Goal: Check status: Check status

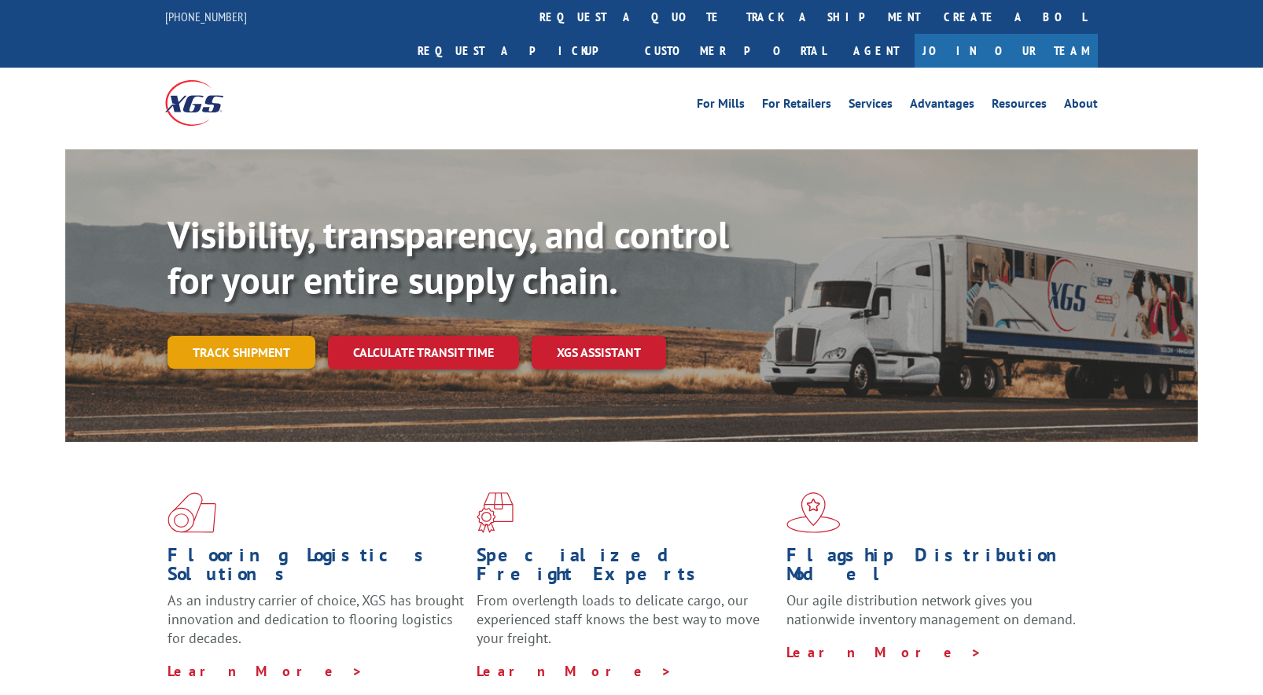
click at [237, 336] on link "Track shipment" at bounding box center [242, 352] width 148 height 33
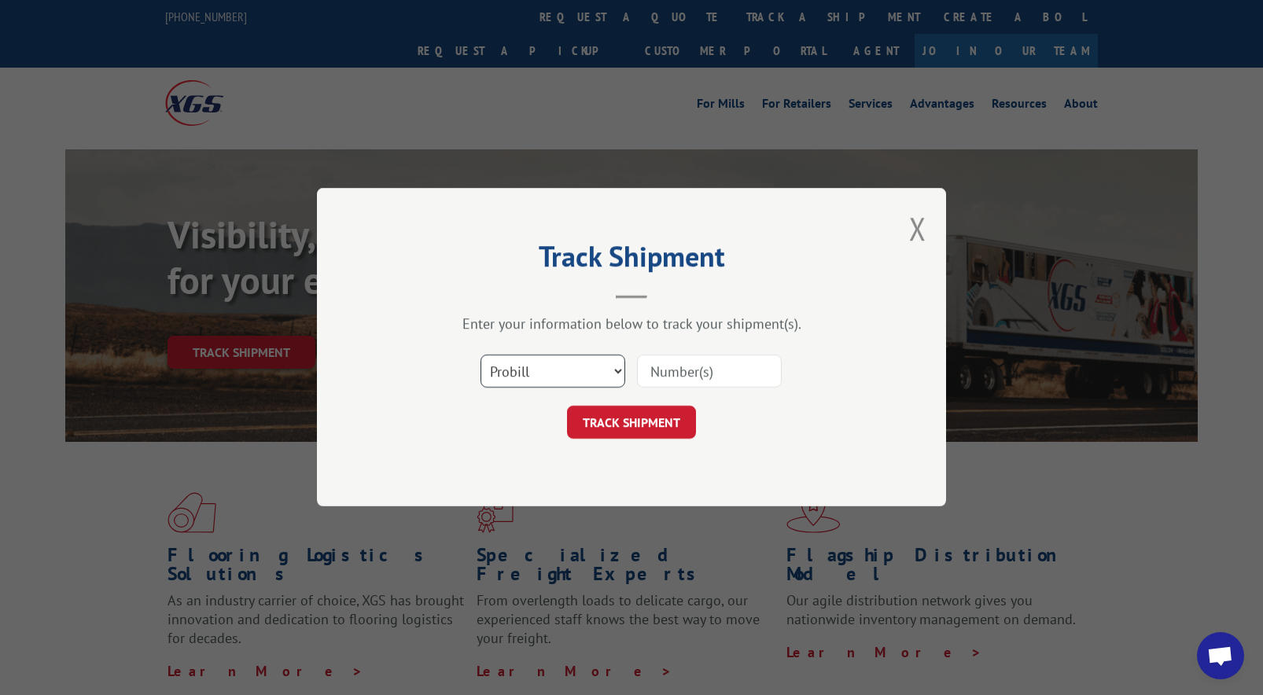
click at [503, 368] on select "Select category... Probill BOL PO" at bounding box center [553, 372] width 145 height 33
select select "bol"
click at [481, 356] on select "Select category... Probill BOL PO" at bounding box center [553, 372] width 145 height 33
click at [673, 367] on input at bounding box center [709, 372] width 145 height 33
type input "2808243"
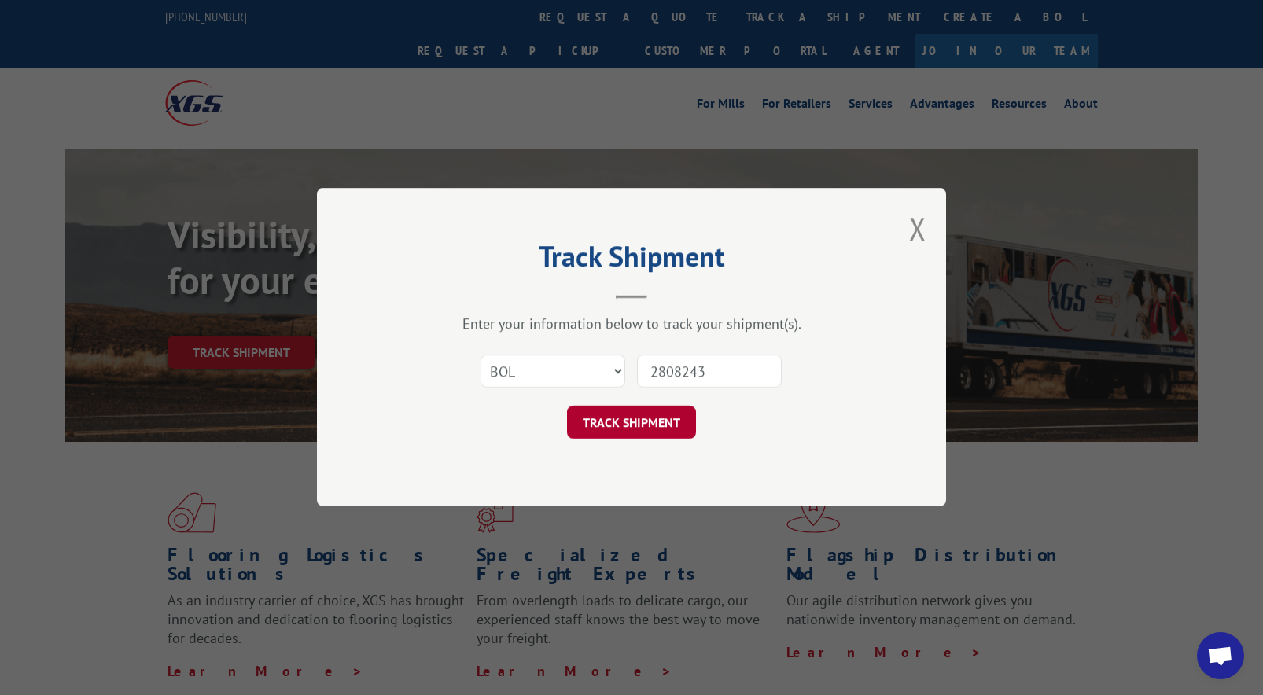
click at [673, 431] on button "TRACK SHIPMENT" at bounding box center [631, 423] width 129 height 33
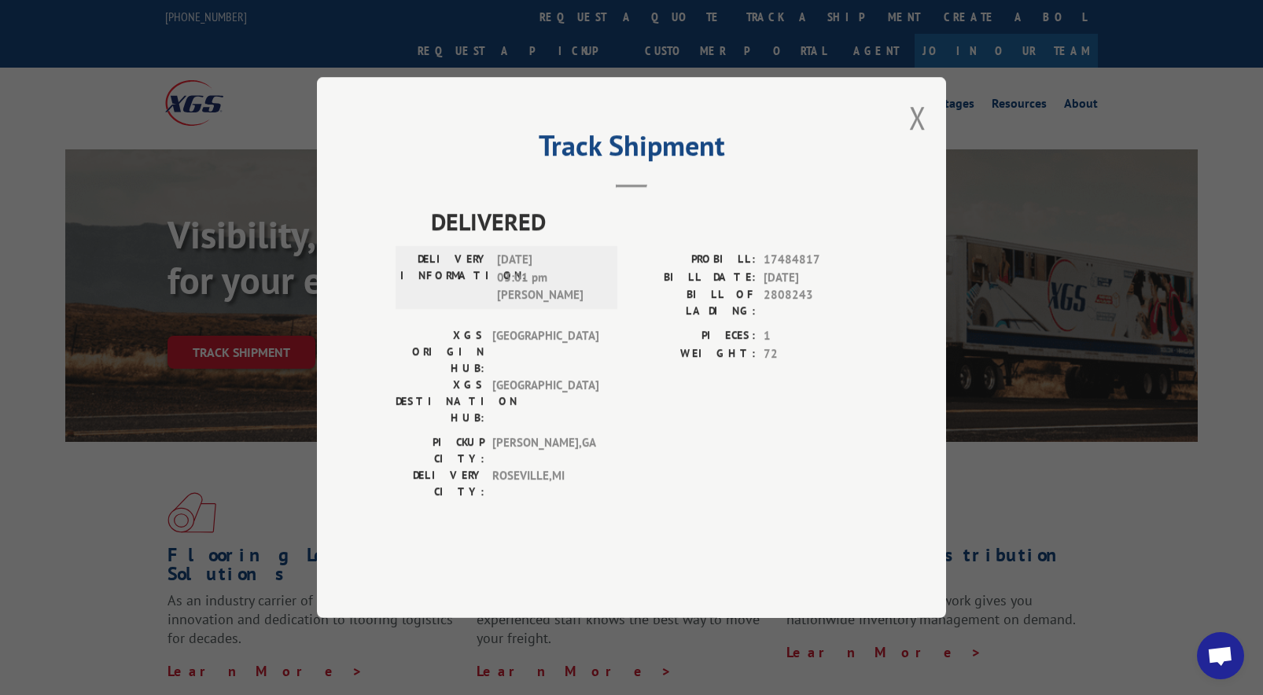
click at [927, 157] on div "Track Shipment DELIVERED DELIVERY INFORMATION: [DATE] 03:01 pm [PERSON_NAME]: 1…" at bounding box center [631, 347] width 629 height 541
click at [914, 138] on button "Close modal" at bounding box center [917, 118] width 17 height 42
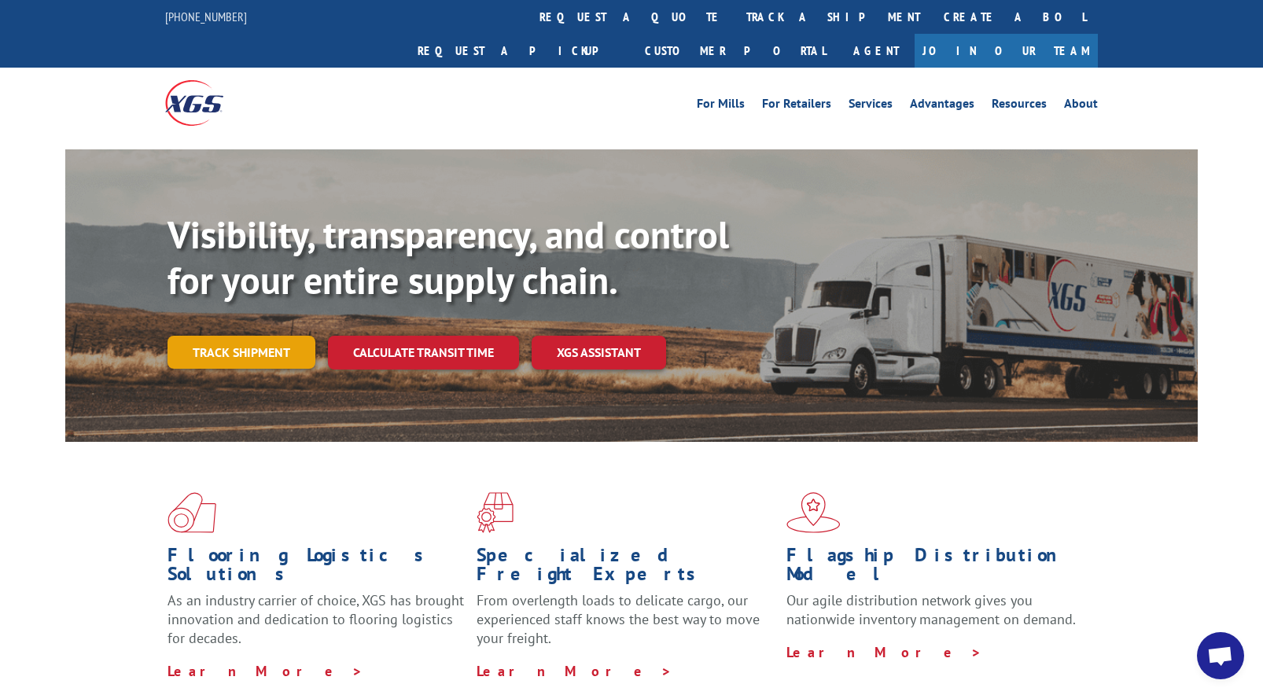
click at [245, 336] on link "Track shipment" at bounding box center [242, 352] width 148 height 33
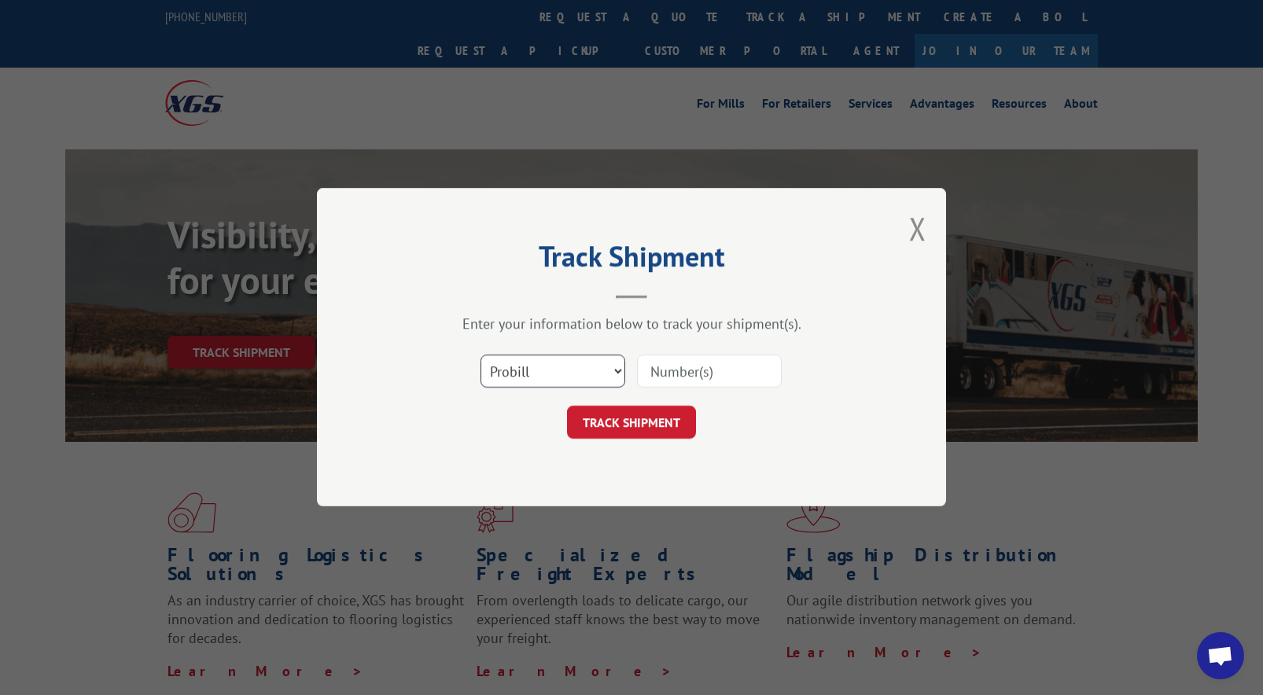
click at [538, 367] on select "Select category... Probill BOL PO" at bounding box center [553, 372] width 145 height 33
select select "bol"
click at [481, 356] on select "Select category... Probill BOL PO" at bounding box center [553, 372] width 145 height 33
click at [665, 380] on input at bounding box center [709, 372] width 145 height 33
click at [723, 376] on input at bounding box center [709, 372] width 145 height 33
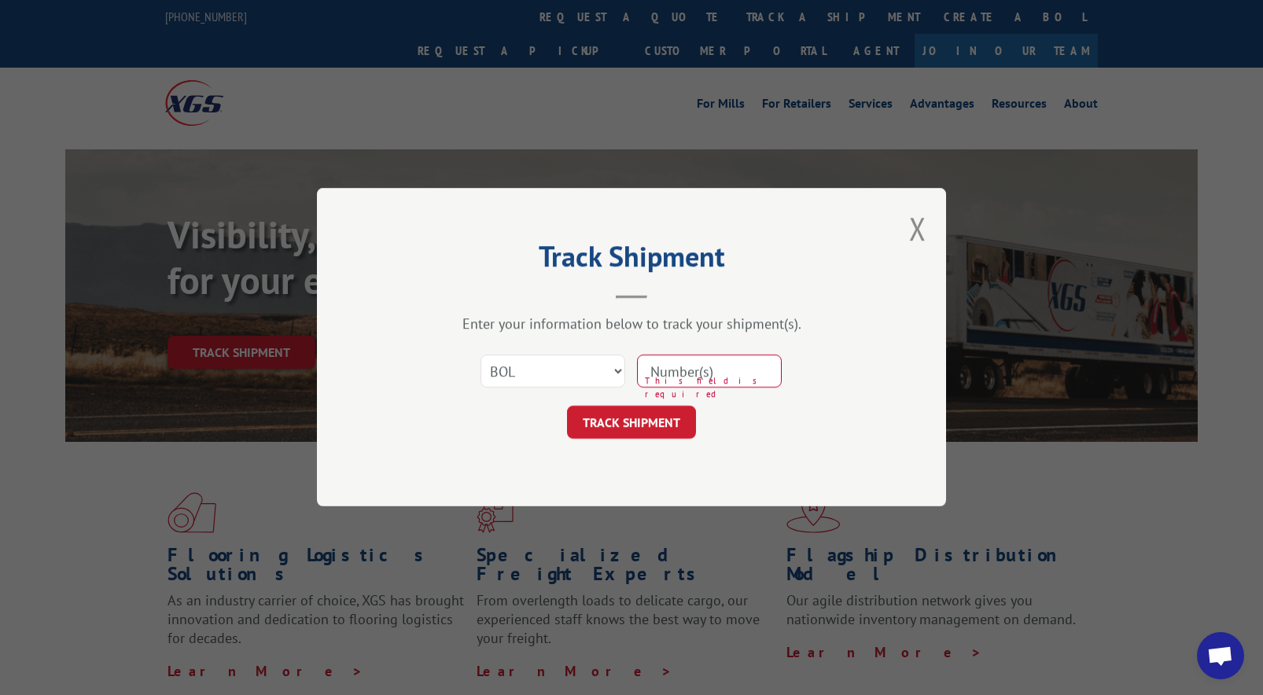
type input "2870226"
click at [662, 421] on button "TRACK SHIPMENT" at bounding box center [631, 423] width 129 height 33
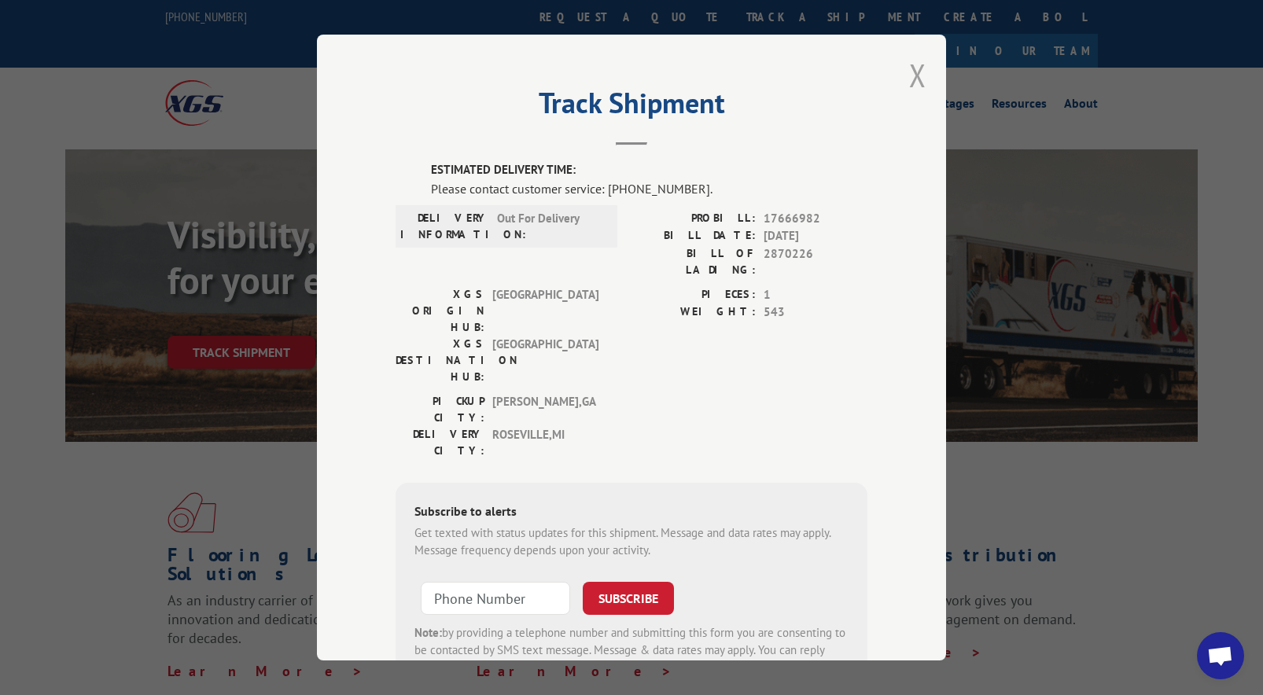
click at [909, 72] on button "Close modal" at bounding box center [917, 75] width 17 height 42
